Goal: Navigation & Orientation: Find specific page/section

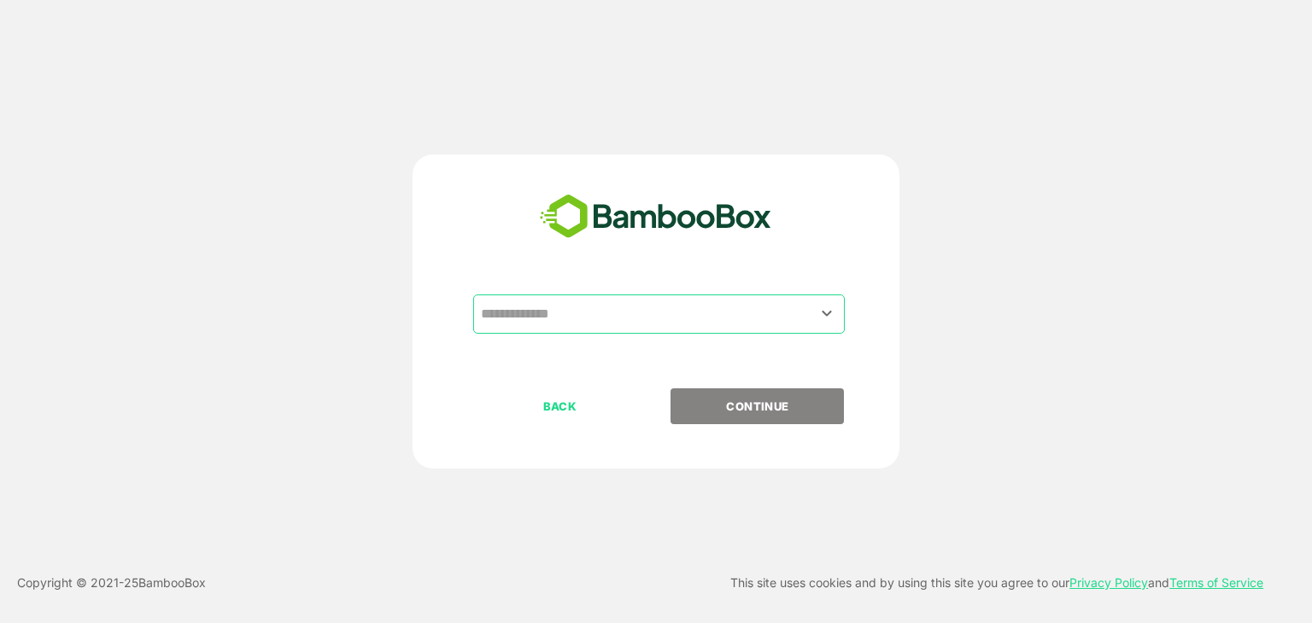
click at [620, 321] on input "text" at bounding box center [658, 314] width 365 height 32
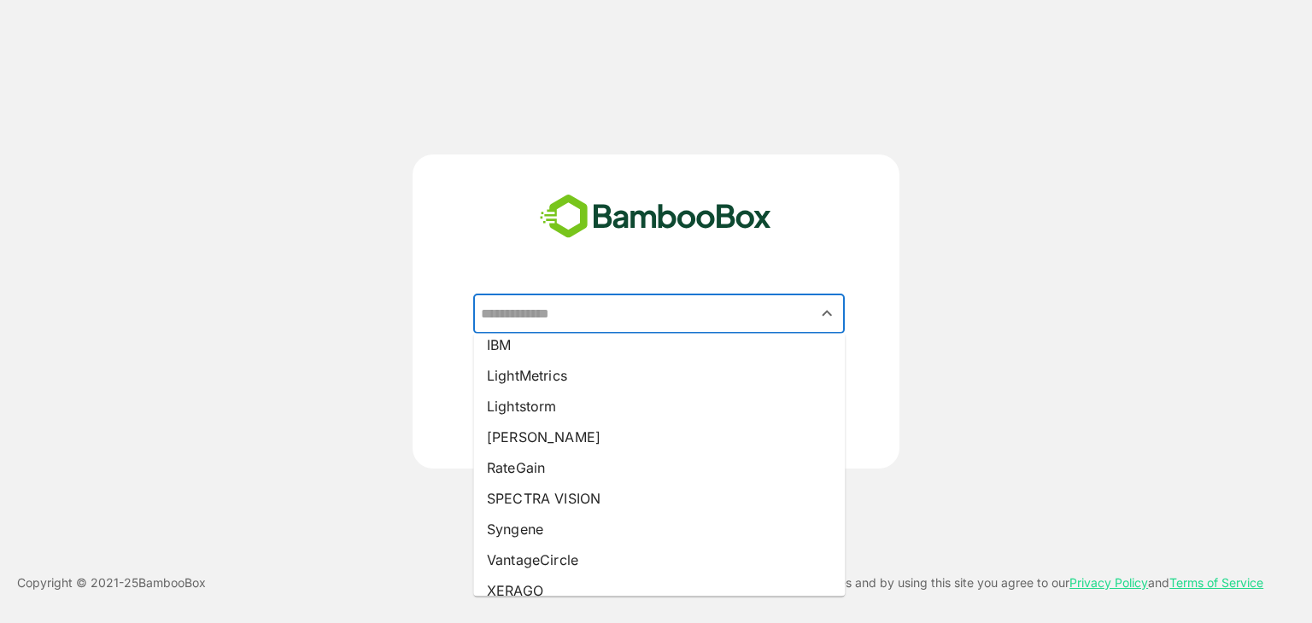
scroll to position [304, 0]
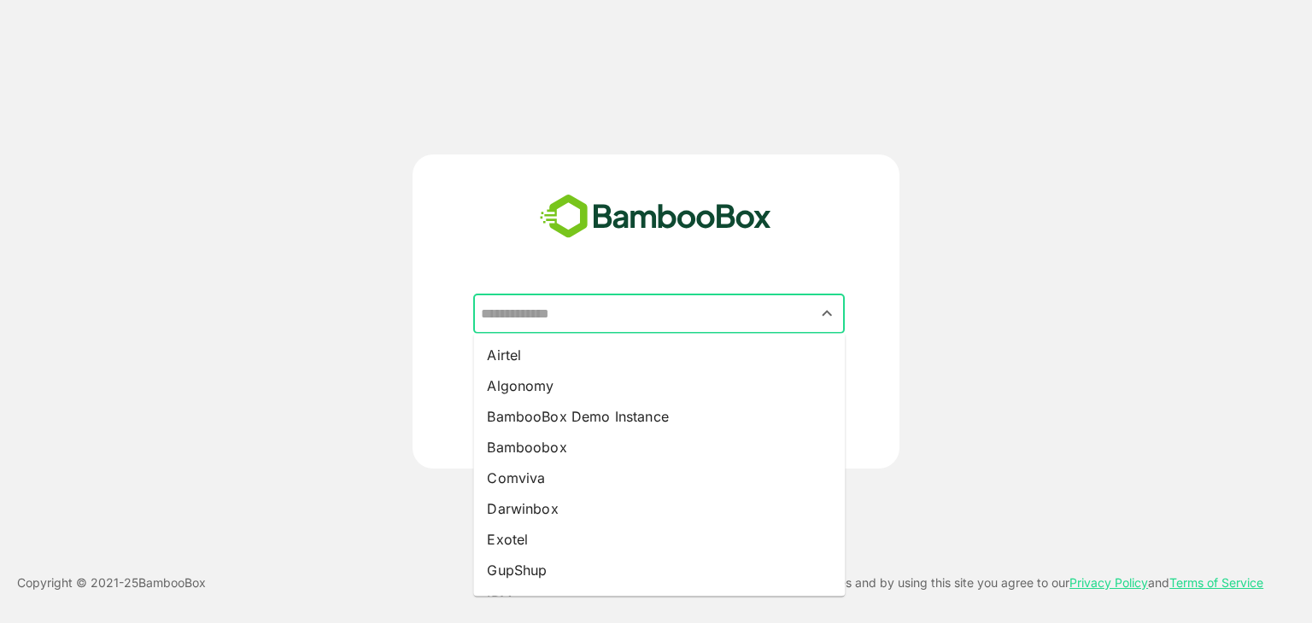
click at [616, 315] on input "text" at bounding box center [658, 314] width 365 height 32
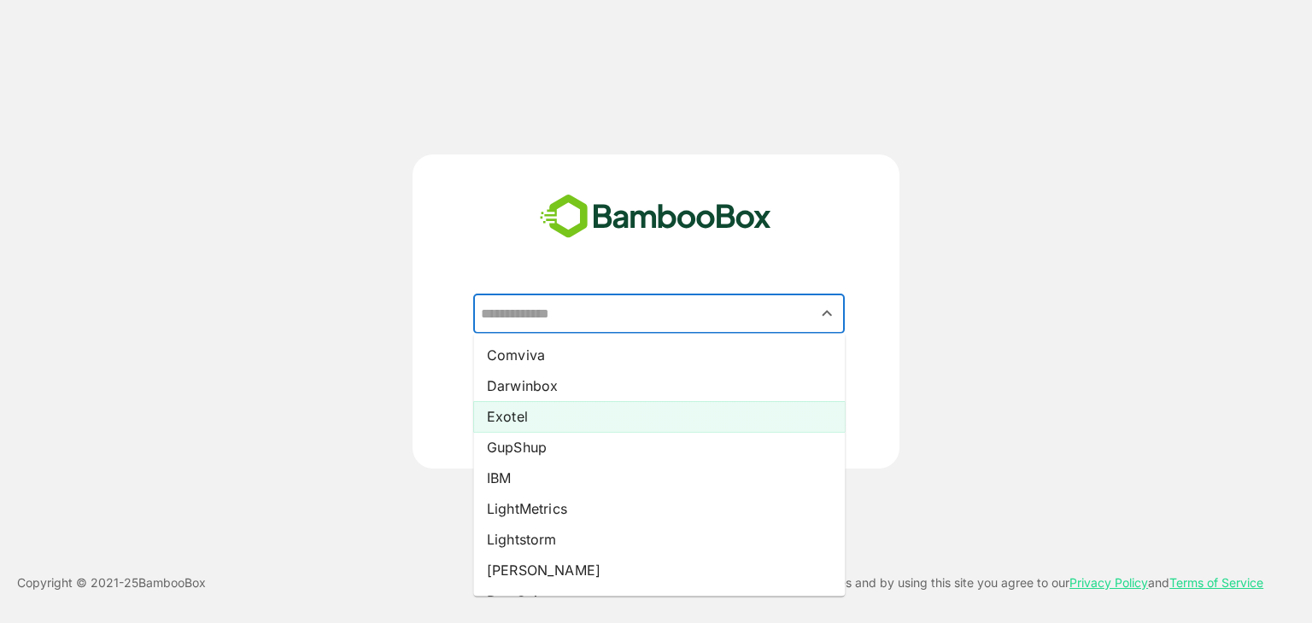
scroll to position [149, 0]
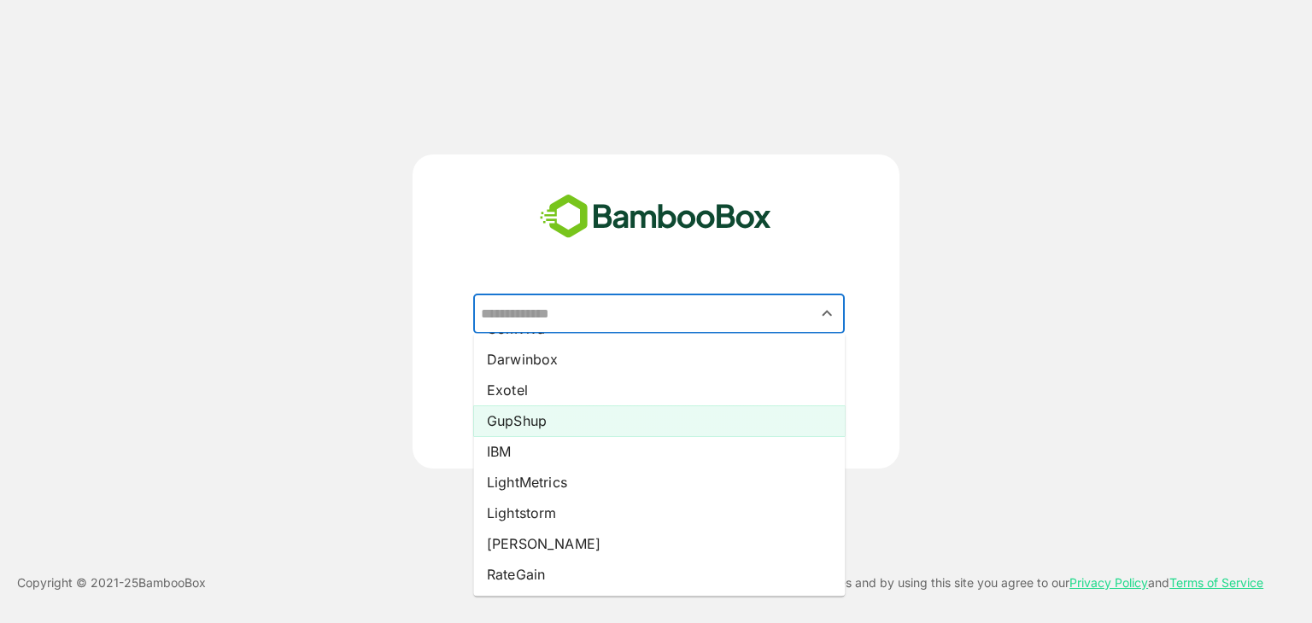
click at [558, 423] on li "GupShup" at bounding box center [658, 421] width 371 height 31
type input "*******"
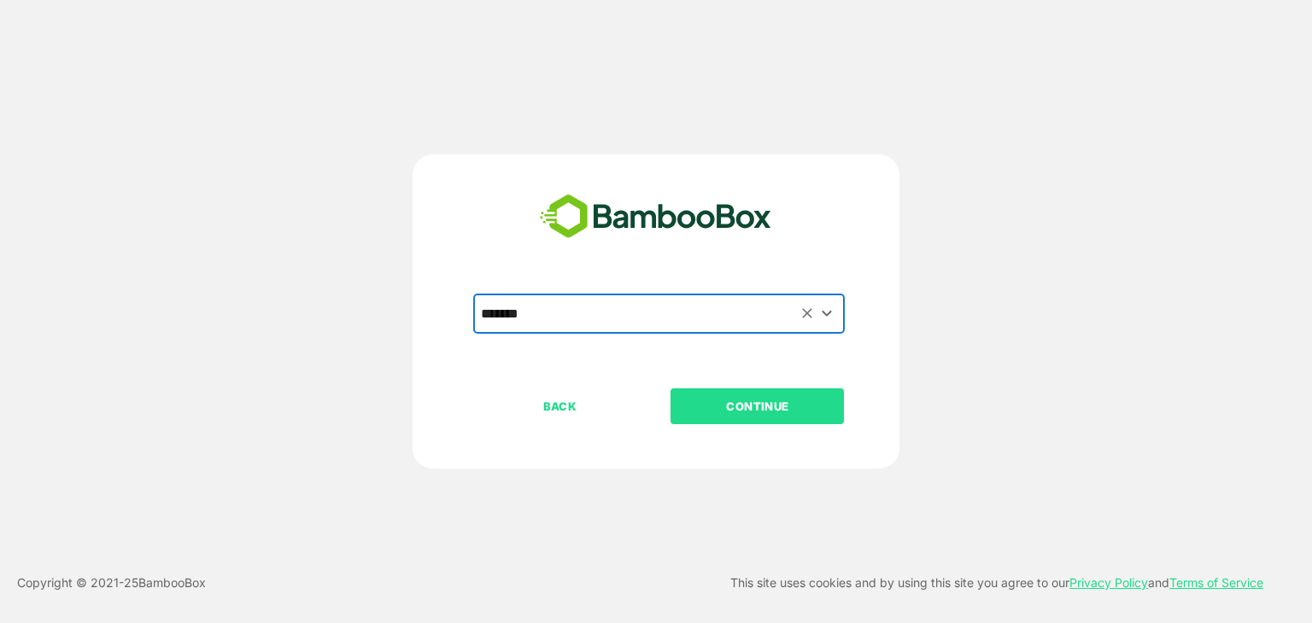
click at [773, 407] on p "CONTINUE" at bounding box center [757, 406] width 171 height 19
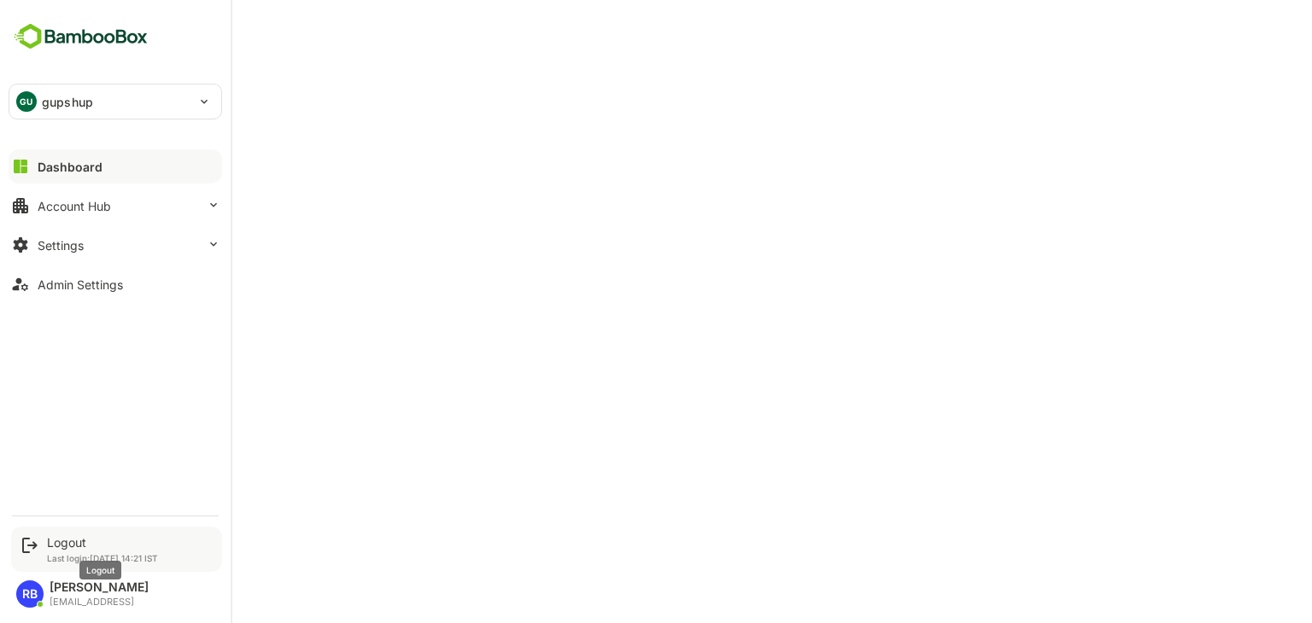
click at [58, 540] on div "Logout" at bounding box center [102, 542] width 111 height 15
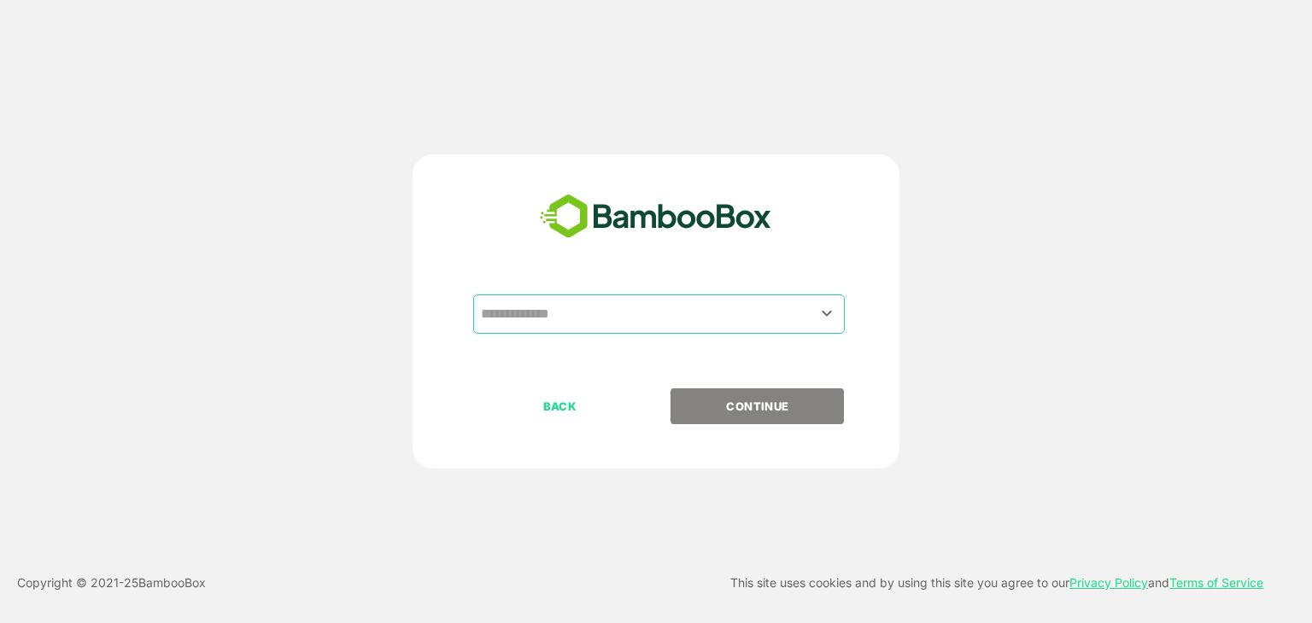
click at [649, 308] on input "text" at bounding box center [658, 314] width 365 height 32
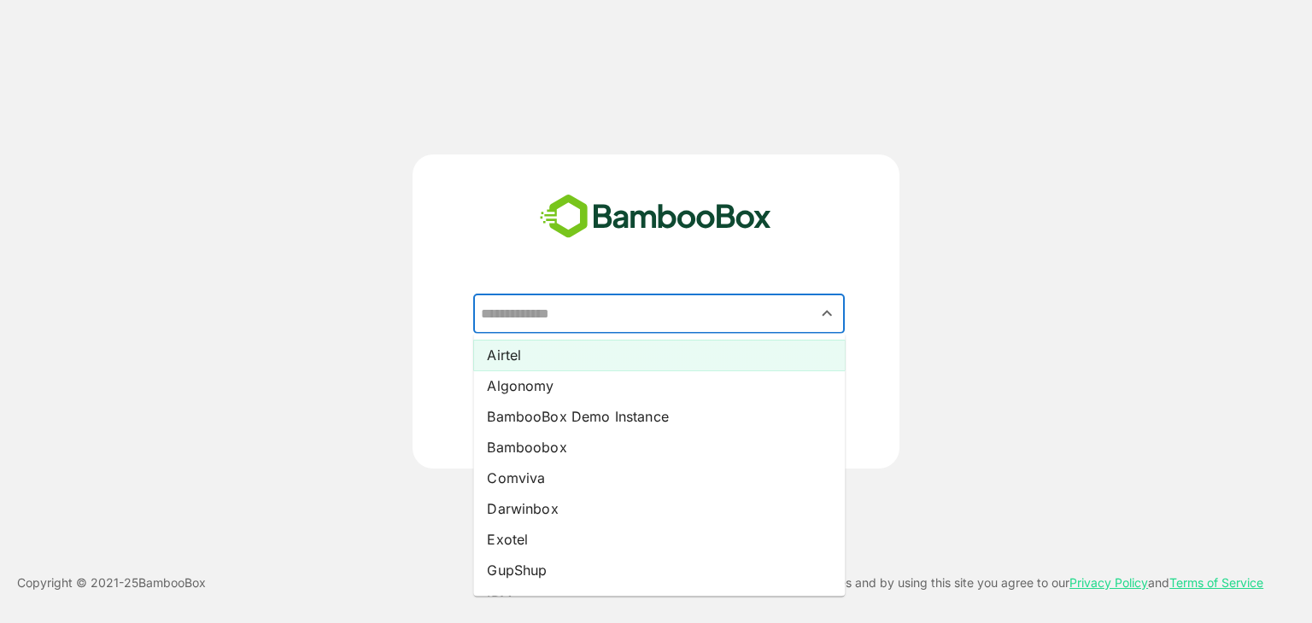
click at [602, 346] on li "Airtel" at bounding box center [658, 355] width 371 height 31
type input "******"
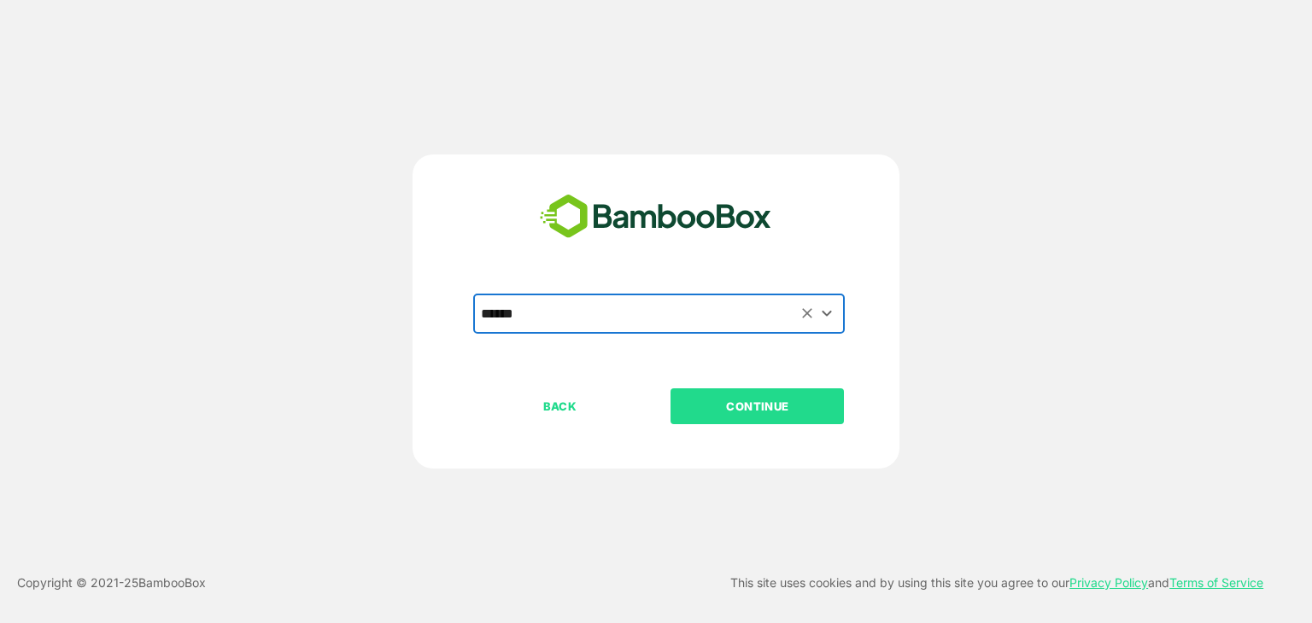
click at [759, 400] on p "CONTINUE" at bounding box center [757, 406] width 171 height 19
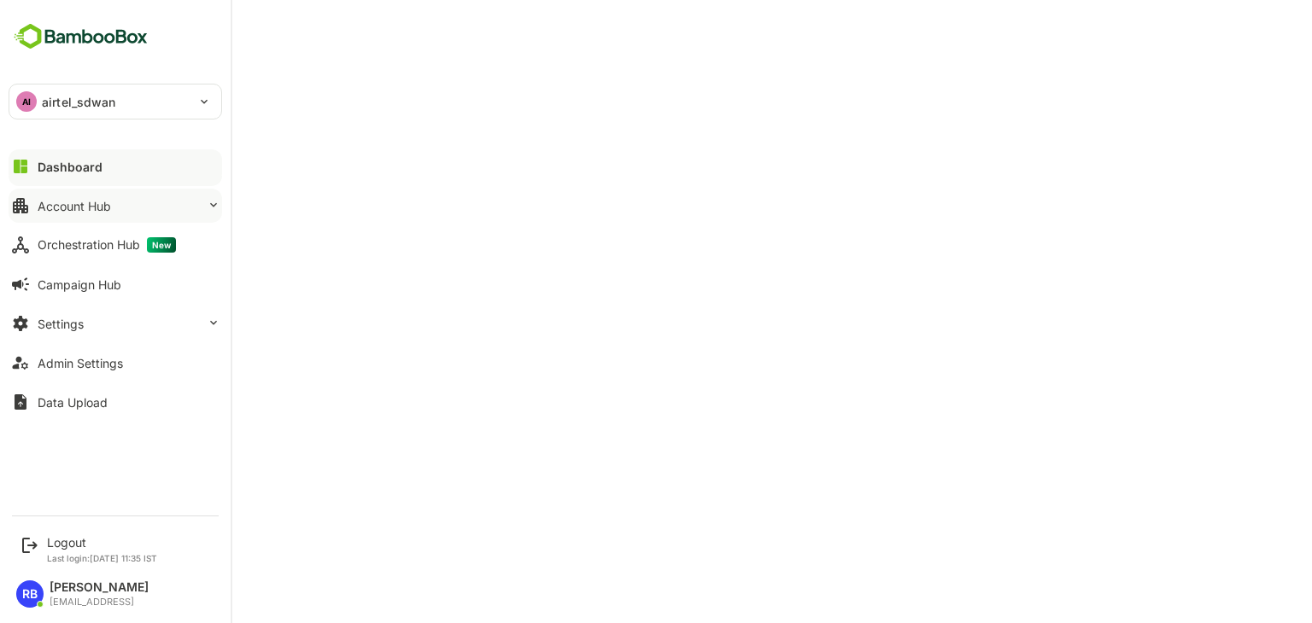
click at [52, 196] on button "Account Hub" at bounding box center [115, 206] width 213 height 34
click at [132, 324] on button "Settings" at bounding box center [115, 324] width 213 height 34
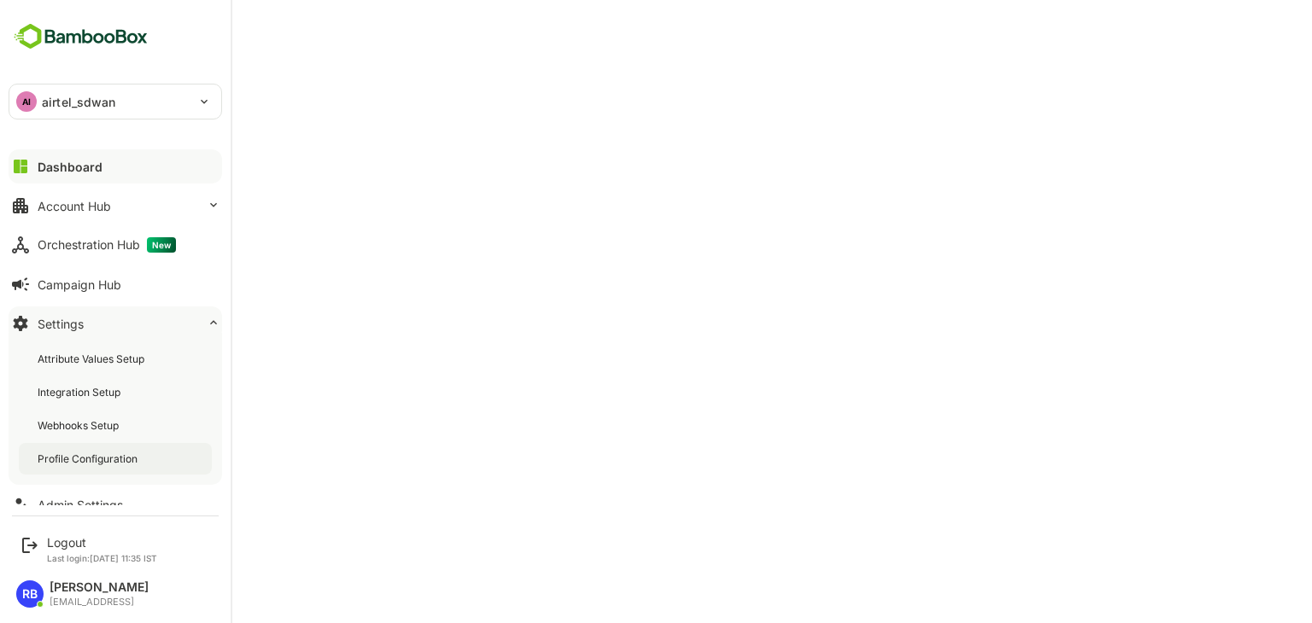
click at [117, 462] on div "Profile Configuration" at bounding box center [89, 459] width 103 height 15
click at [81, 206] on div "Account Hub" at bounding box center [74, 206] width 73 height 15
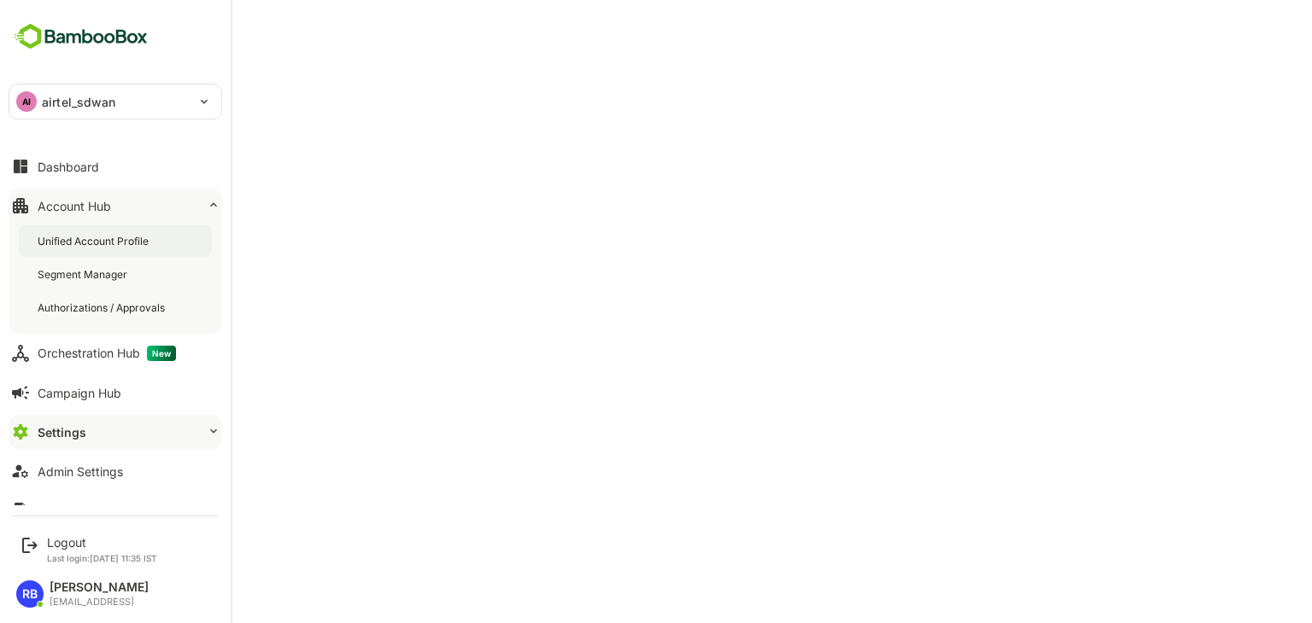
click at [106, 240] on div "Unified Account Profile" at bounding box center [95, 241] width 114 height 15
click at [99, 169] on button "Dashboard" at bounding box center [115, 166] width 213 height 34
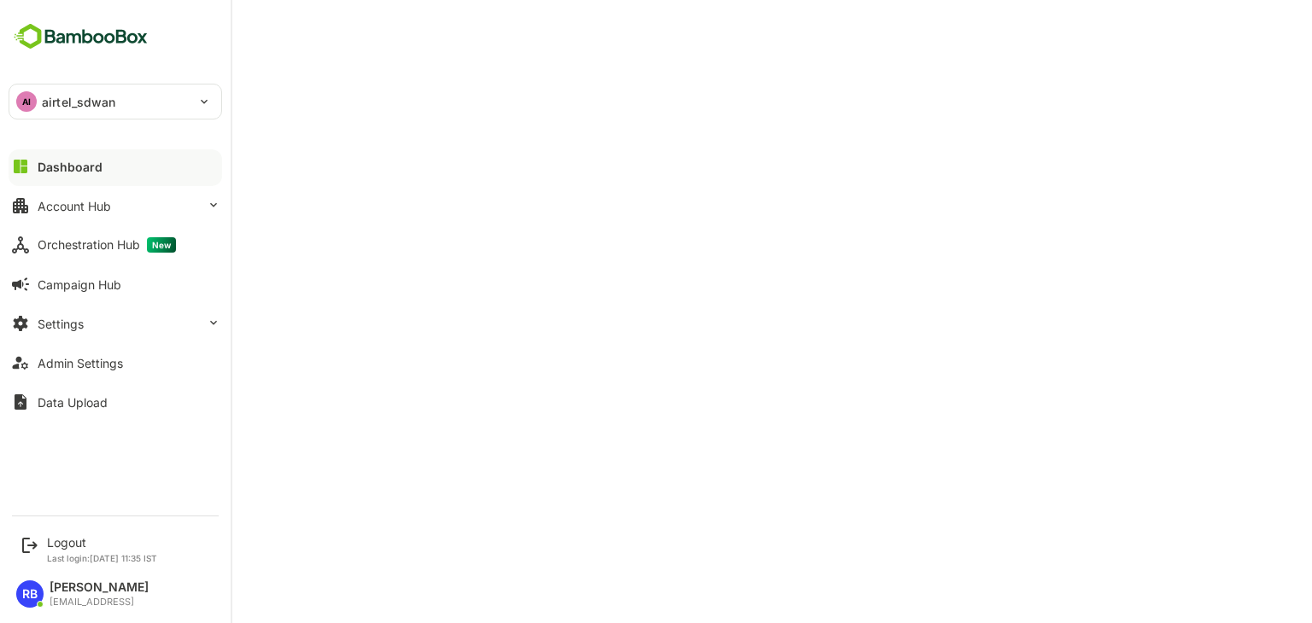
click at [110, 170] on button "Dashboard" at bounding box center [115, 166] width 213 height 34
click at [58, 541] on div "Logout" at bounding box center [102, 542] width 110 height 15
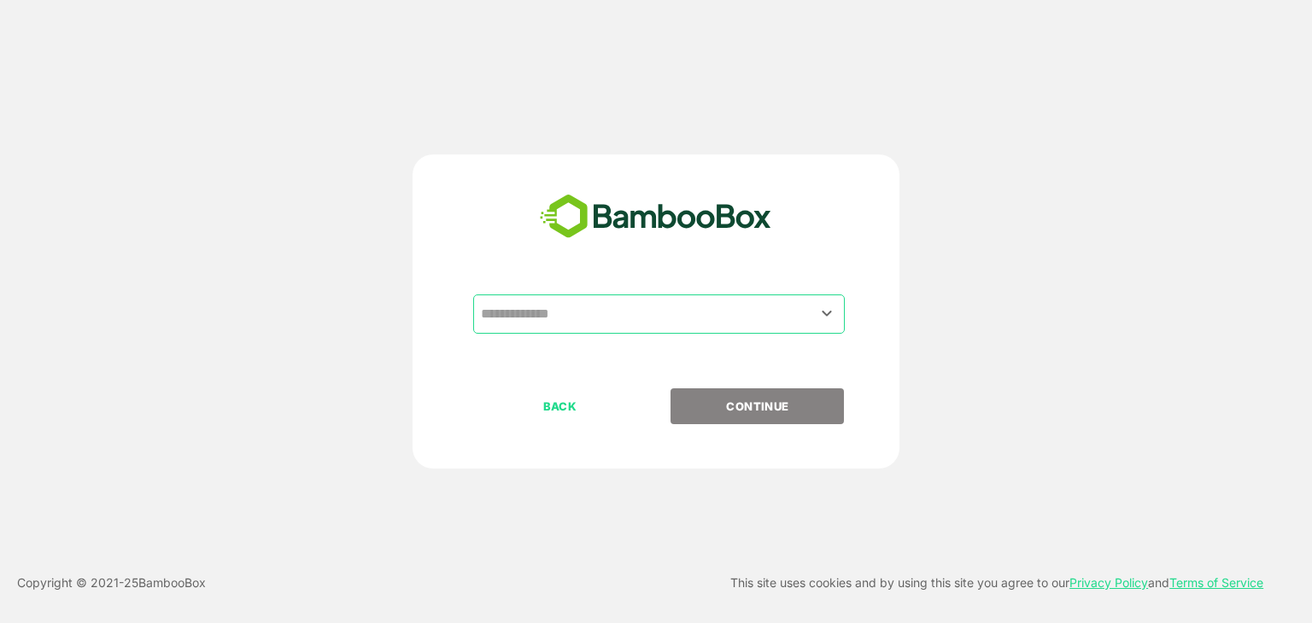
click at [674, 313] on input "text" at bounding box center [658, 314] width 365 height 32
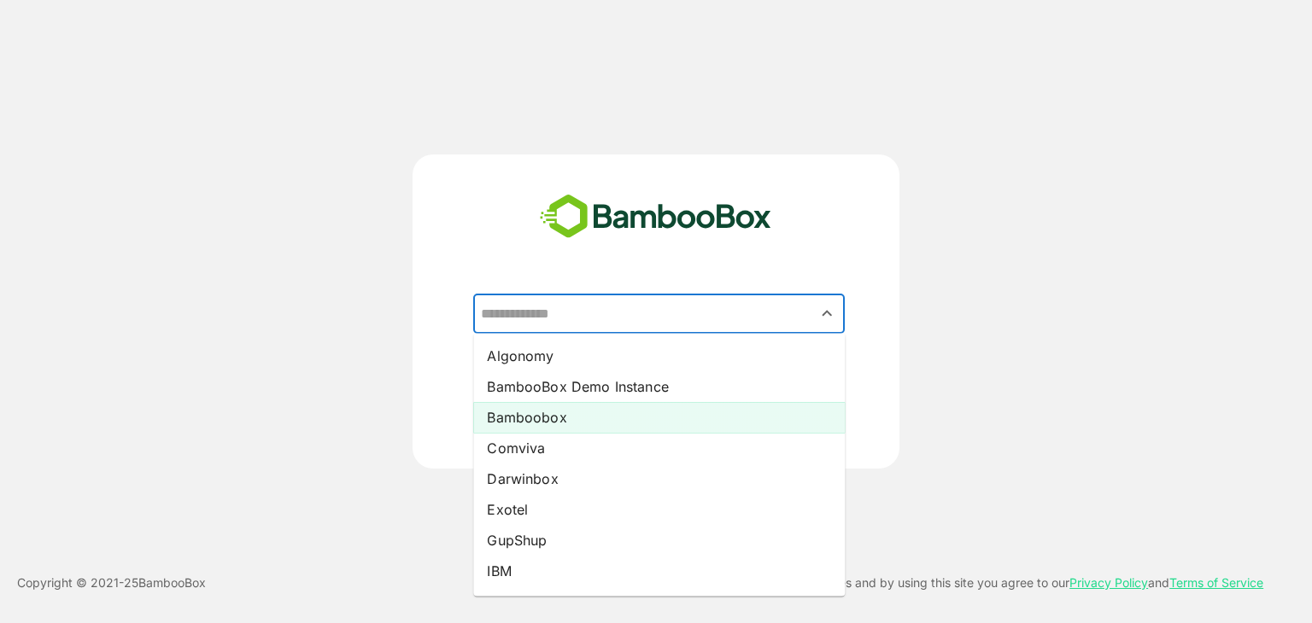
scroll to position [27, 0]
